Goal: Contribute content: Add original content to the website for others to see

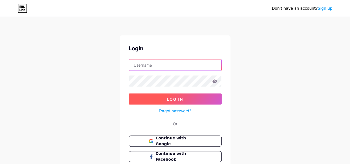
type input "[EMAIL_ADDRESS][DOMAIN_NAME]"
click at [170, 98] on span "Log In" at bounding box center [175, 99] width 16 height 5
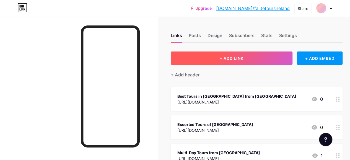
click at [231, 59] on span "+ ADD LINK" at bounding box center [232, 58] width 24 height 5
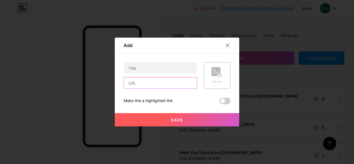
click at [151, 83] on input "text" at bounding box center [160, 82] width 73 height 11
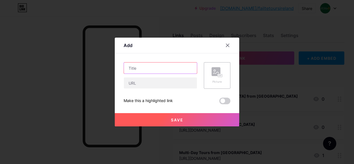
click at [157, 70] on input "text" at bounding box center [160, 68] width 73 height 11
paste input "Ireland & [GEOGRAPHIC_DATA] Golf Tours: Play, Explore, Enjoy"
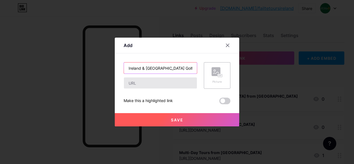
scroll to position [0, 27]
type input "Ireland & [GEOGRAPHIC_DATA] Golf Tours: Play, Explore, Enjoy"
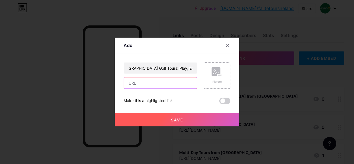
click at [151, 79] on input "text" at bounding box center [160, 82] width 73 height 11
paste input "[URL][DOMAIN_NAME]"
type input "[URL][DOMAIN_NAME]"
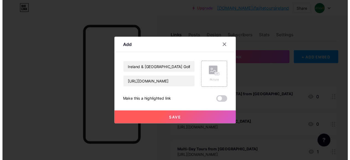
scroll to position [0, 0]
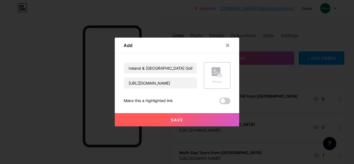
click at [186, 124] on button "Save" at bounding box center [177, 119] width 124 height 13
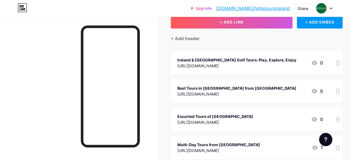
scroll to position [28, 0]
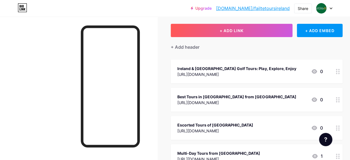
click at [277, 5] on link "[DOMAIN_NAME]/failtetoursireland" at bounding box center [253, 8] width 74 height 7
